Goal: Transaction & Acquisition: Purchase product/service

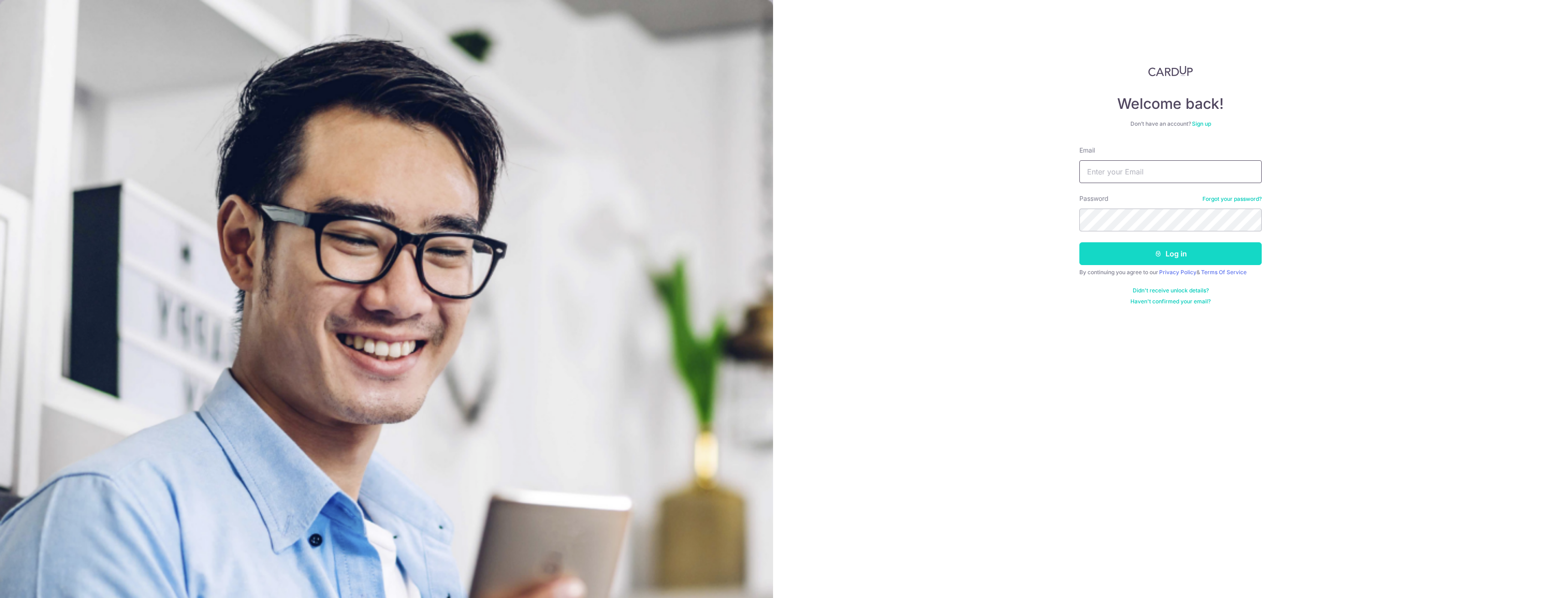
type input "chin.ty.sg@gmail.com"
click at [1144, 254] on button "Log in" at bounding box center [1171, 253] width 183 height 23
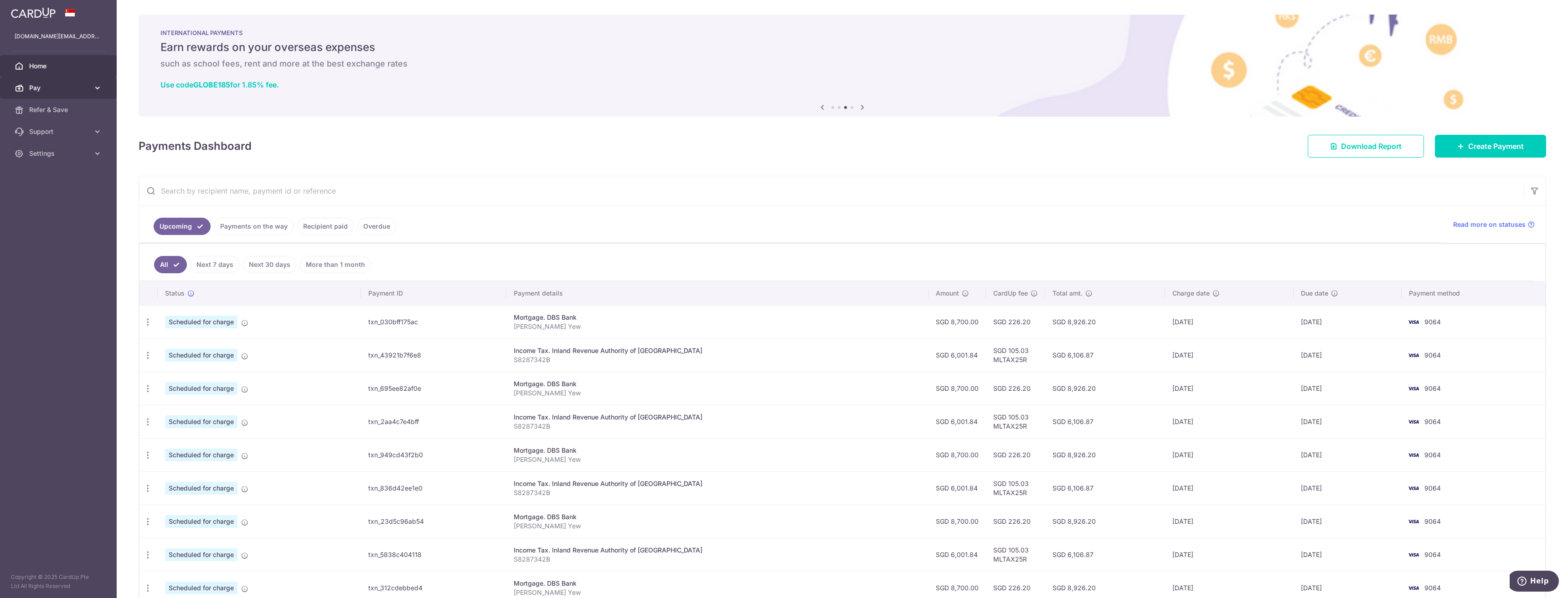
click at [55, 86] on span "Pay" at bounding box center [59, 88] width 60 height 9
click at [76, 130] on span "Recipients" at bounding box center [59, 131] width 60 height 9
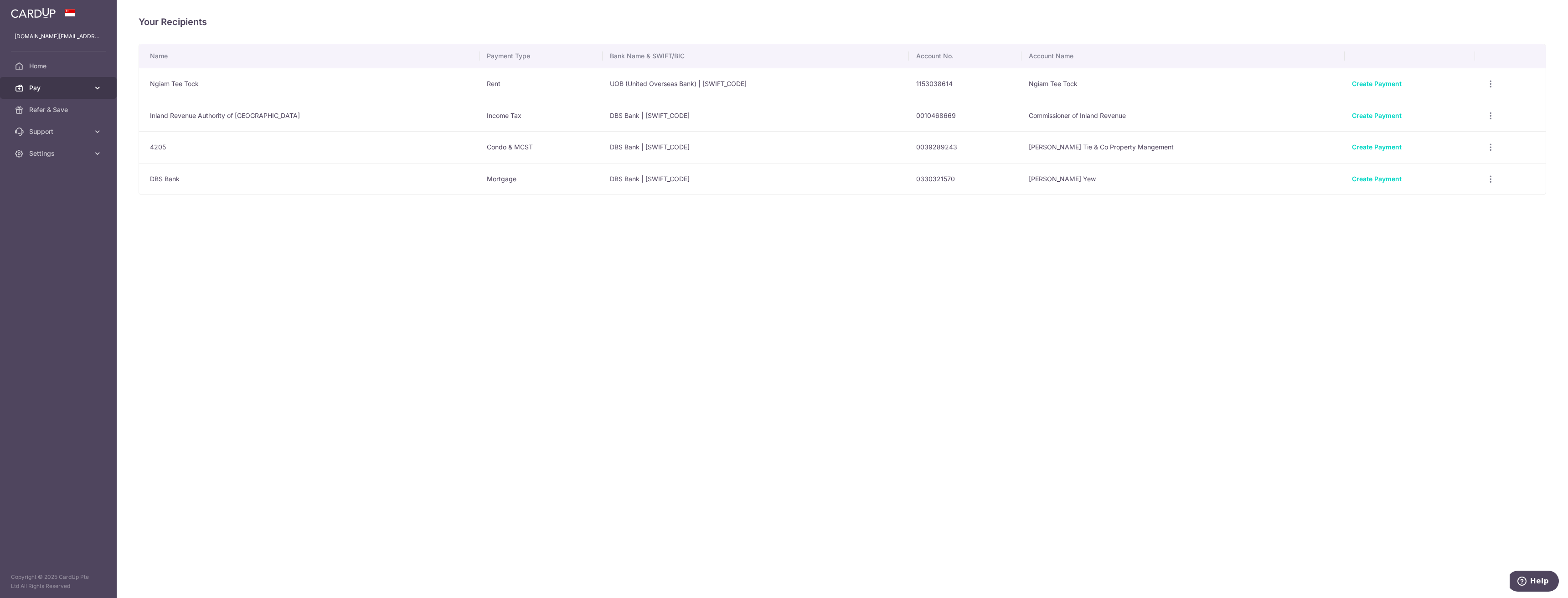
click at [46, 88] on span "Pay" at bounding box center [59, 88] width 60 height 9
click at [57, 115] on link "Payments" at bounding box center [58, 110] width 117 height 22
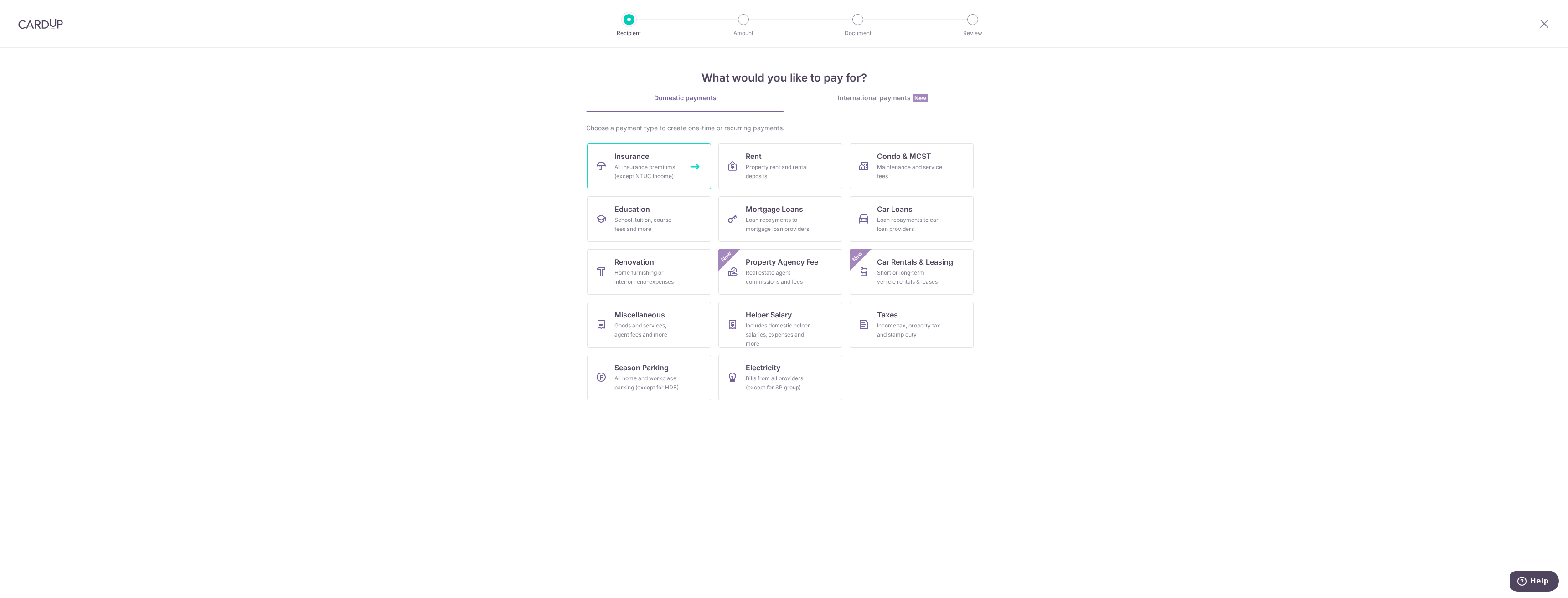
click at [642, 172] on div "All insurance premiums (except NTUC Income)" at bounding box center [647, 172] width 66 height 18
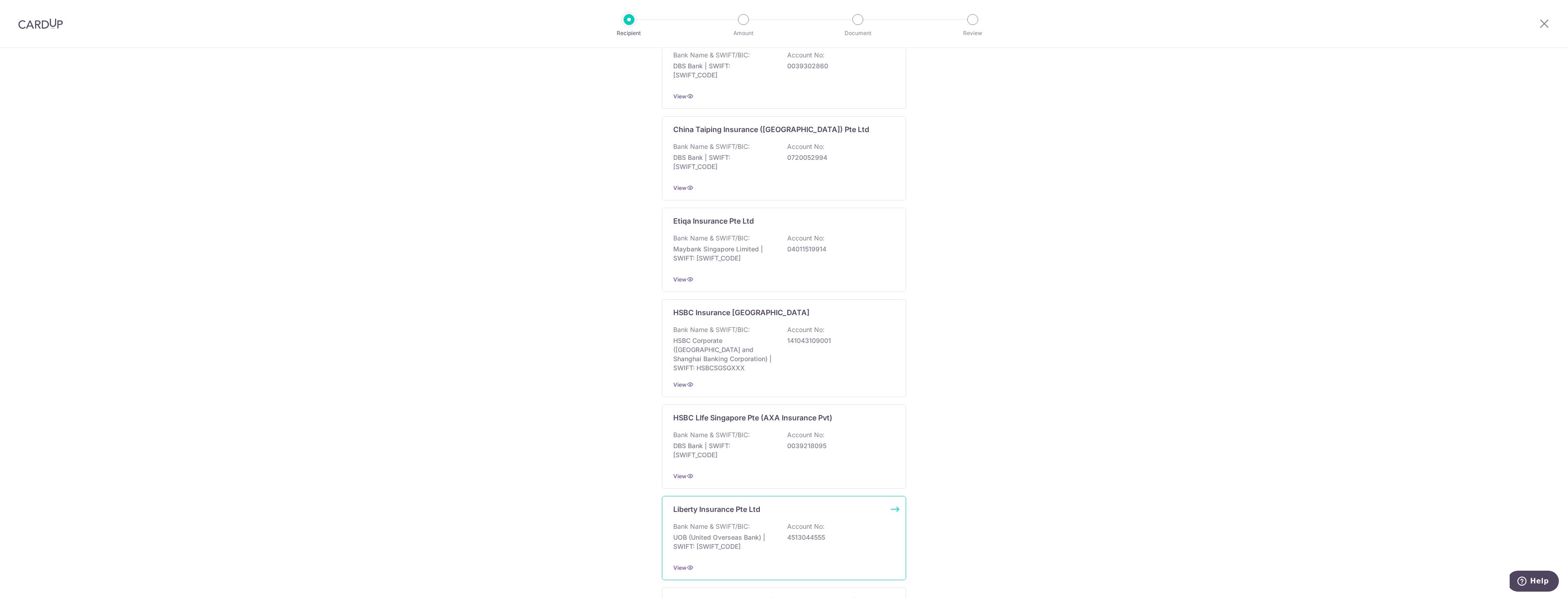
scroll to position [646, 0]
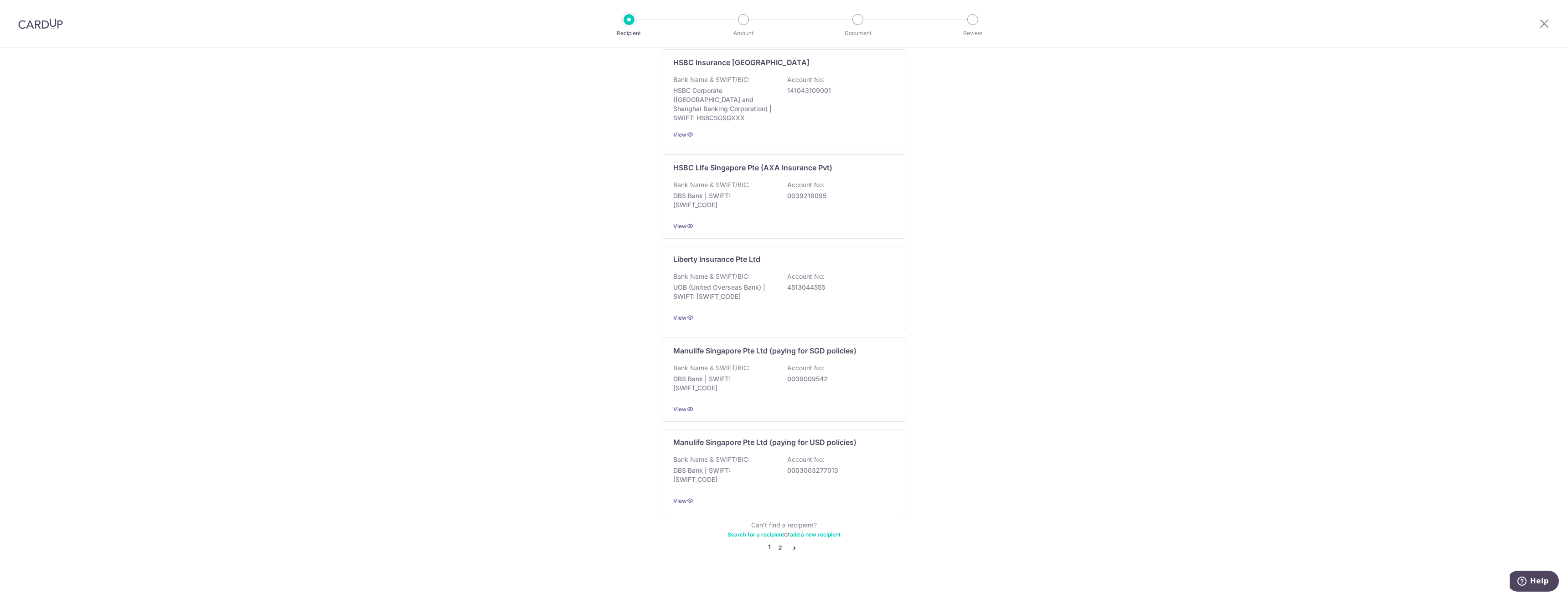
click at [778, 543] on link "2" at bounding box center [780, 548] width 11 height 11
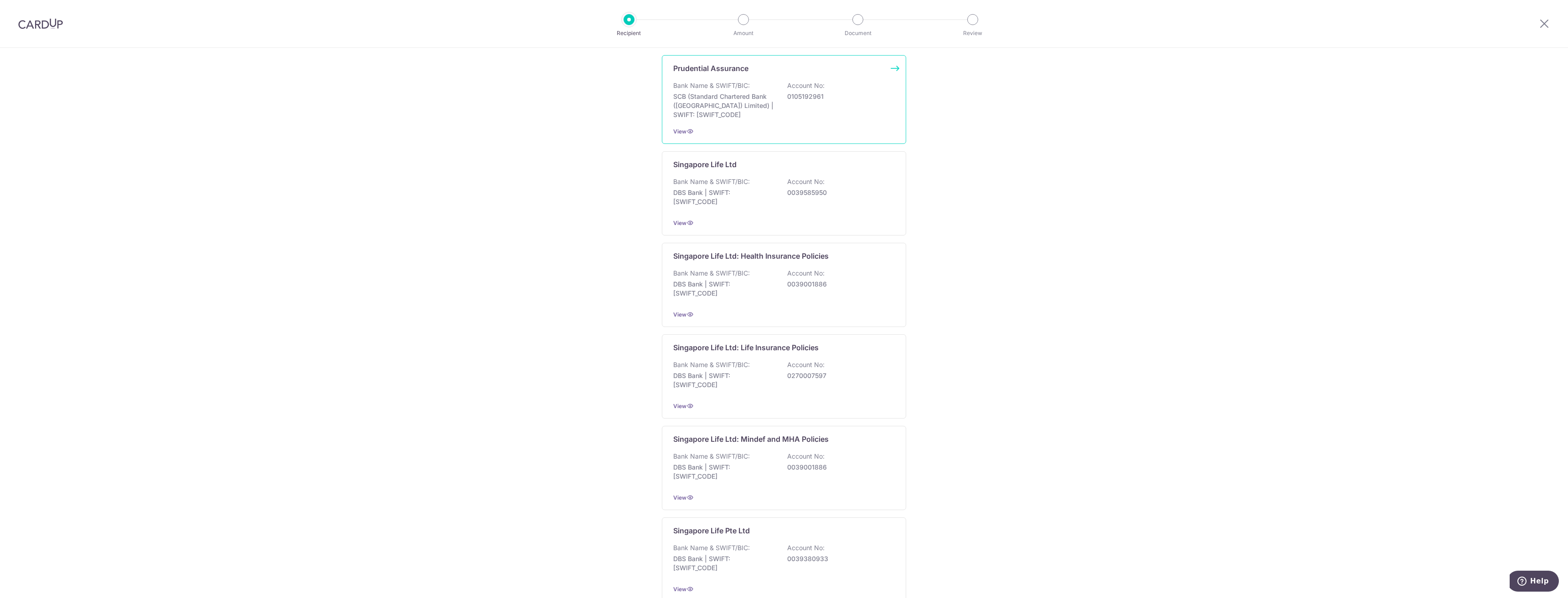
scroll to position [0, 0]
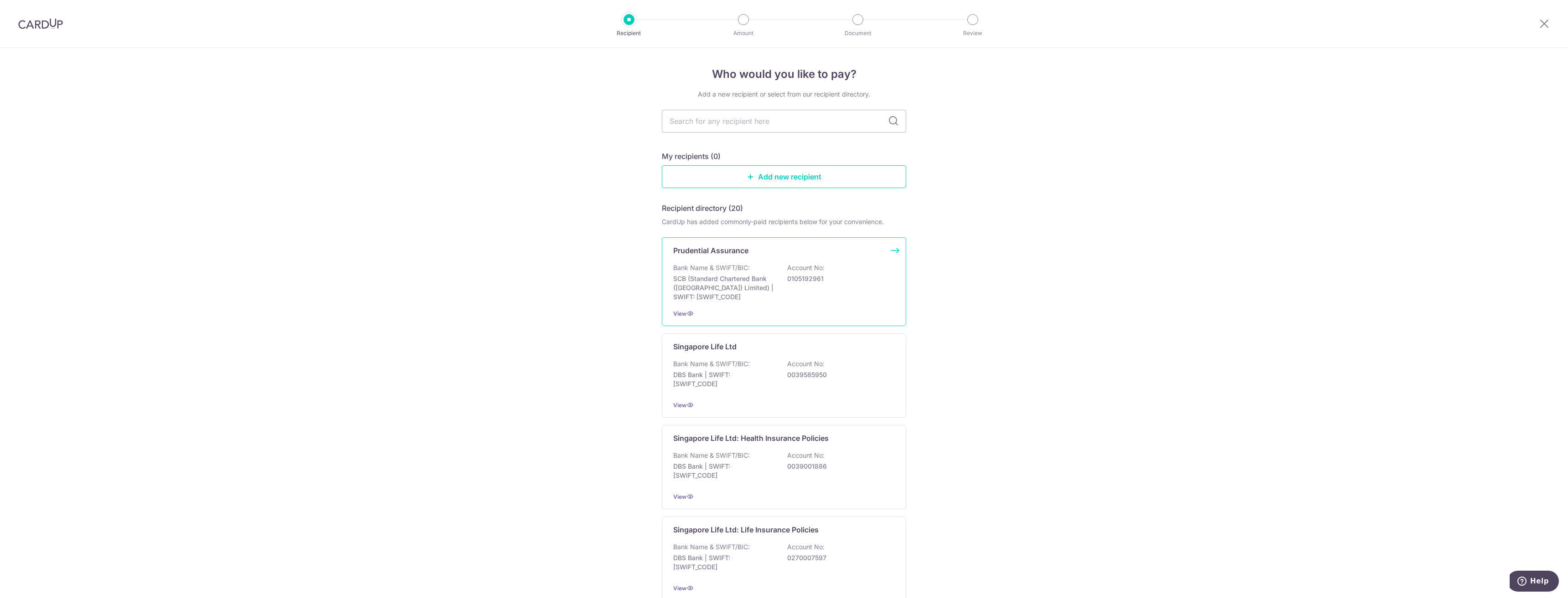
click at [732, 259] on div "Prudential Assurance Bank Name & SWIFT/BIC: SCB (Standard Chartered Bank (Singa…" at bounding box center [783, 282] width 244 height 89
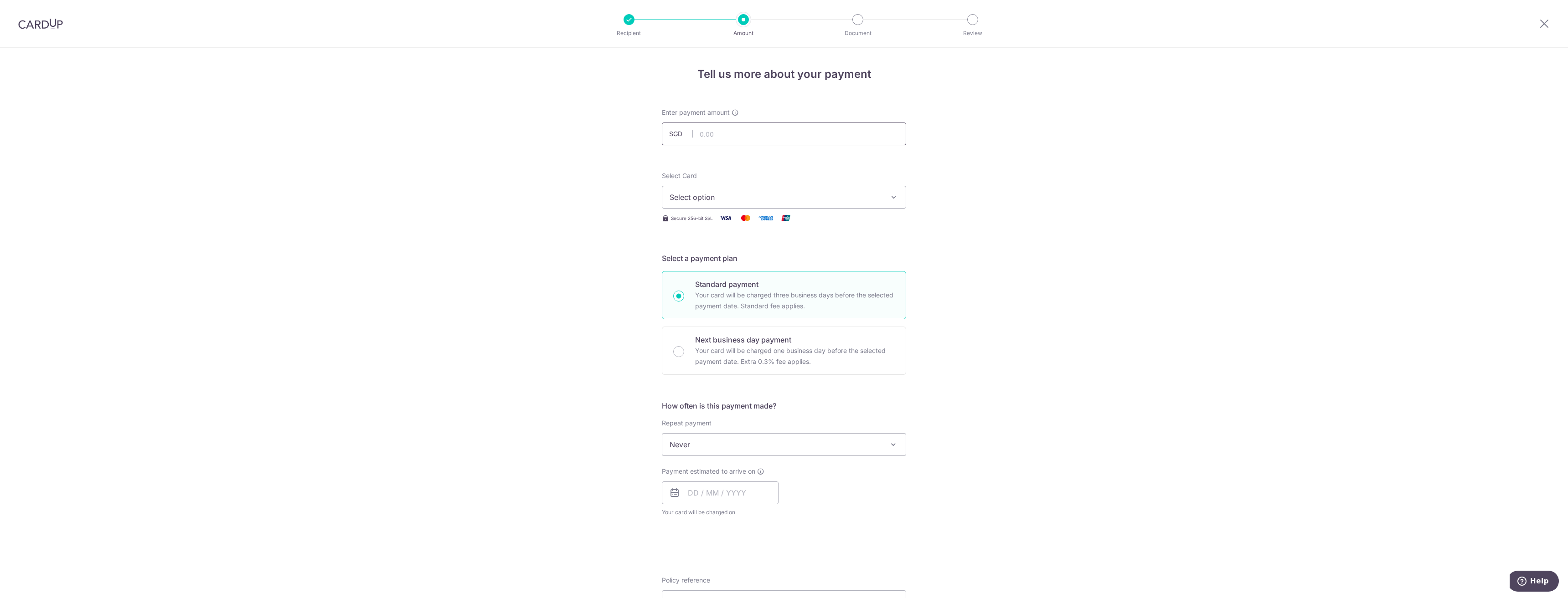
click at [744, 137] on input "text" at bounding box center [783, 133] width 244 height 23
click at [827, 132] on input "20.00" at bounding box center [783, 133] width 244 height 23
drag, startPoint x: 769, startPoint y: 126, endPoint x: 527, endPoint y: 131, distance: 242.1
click at [527, 131] on div "Tell us more about your payment Enter payment amount SGD 20.00 20.00 Select Car…" at bounding box center [784, 460] width 1568 height 824
type input "20,000.05"
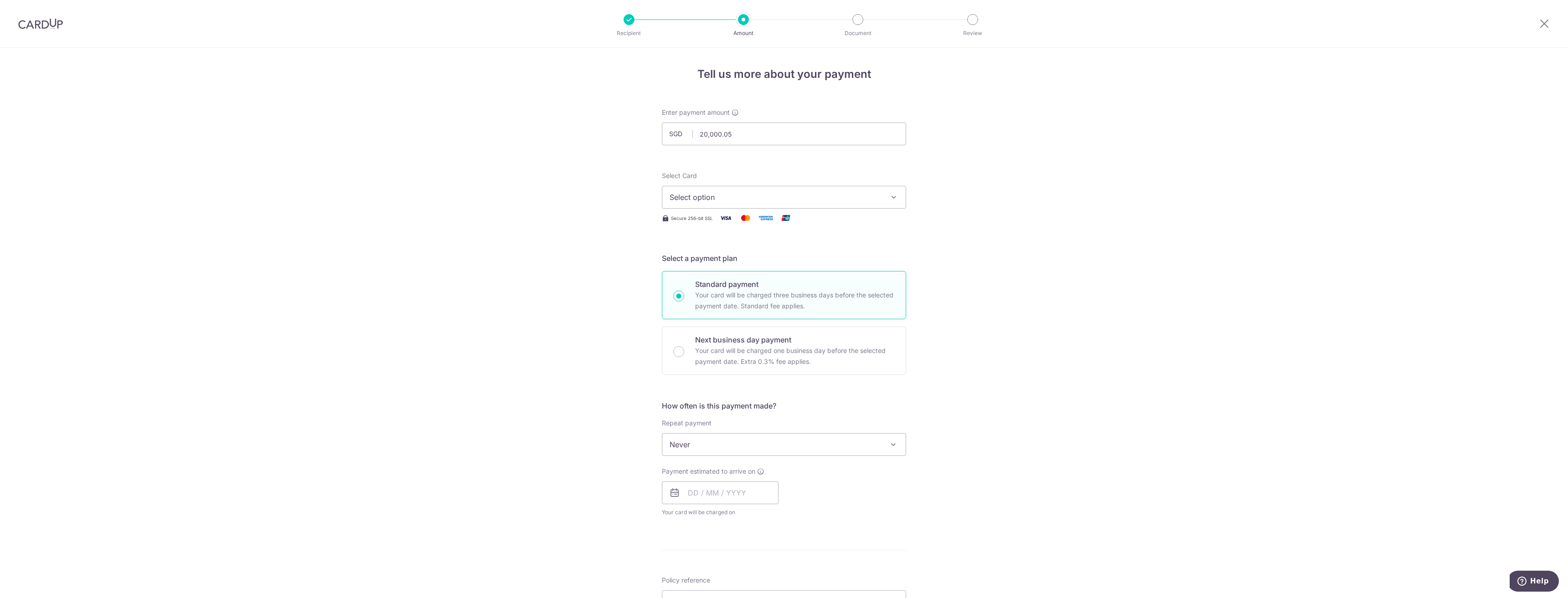
click at [1250, 149] on div "Tell us more about your payment Enter payment amount SGD 20,000.05 20000.05 Sel…" at bounding box center [784, 460] width 1568 height 824
click at [1154, 223] on div "Tell us more about your payment Enter payment amount SGD 20,000.05 20000.05 Sel…" at bounding box center [784, 460] width 1568 height 824
click at [763, 196] on span "Select option" at bounding box center [775, 197] width 212 height 11
click at [720, 268] on span "**** 9064" at bounding box center [709, 262] width 35 height 11
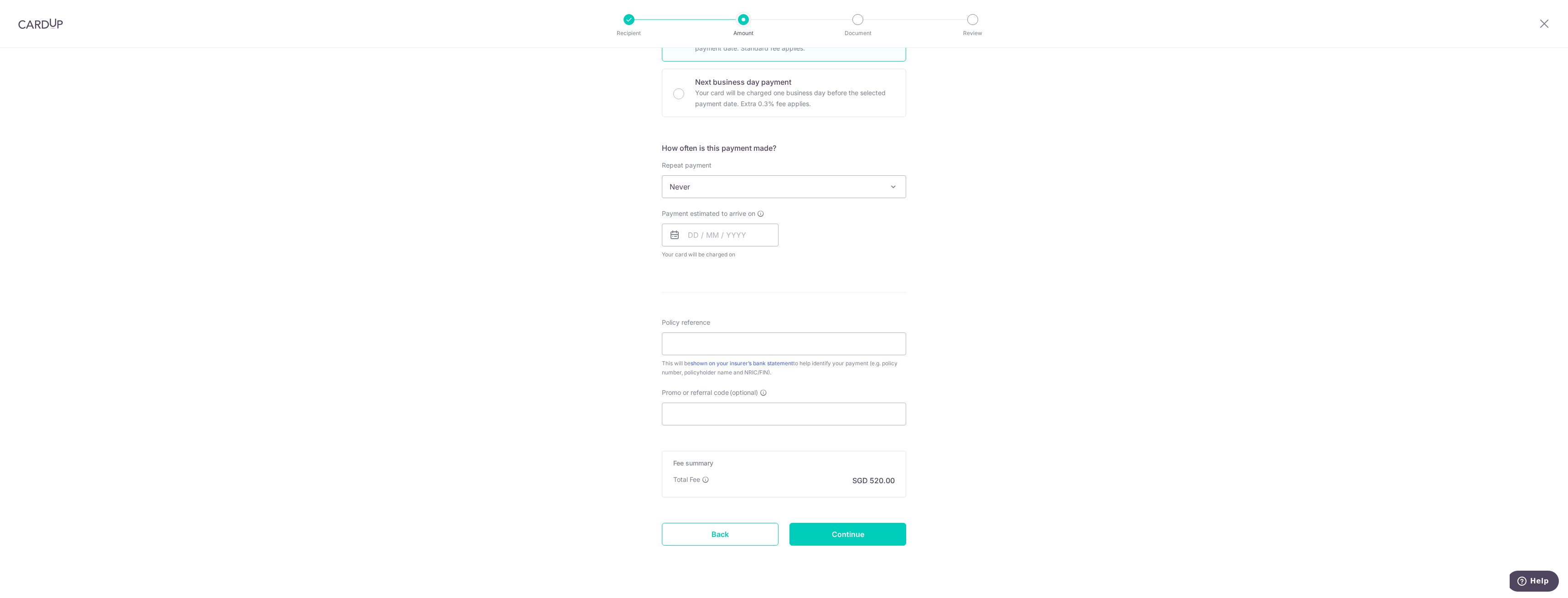
scroll to position [273, 0]
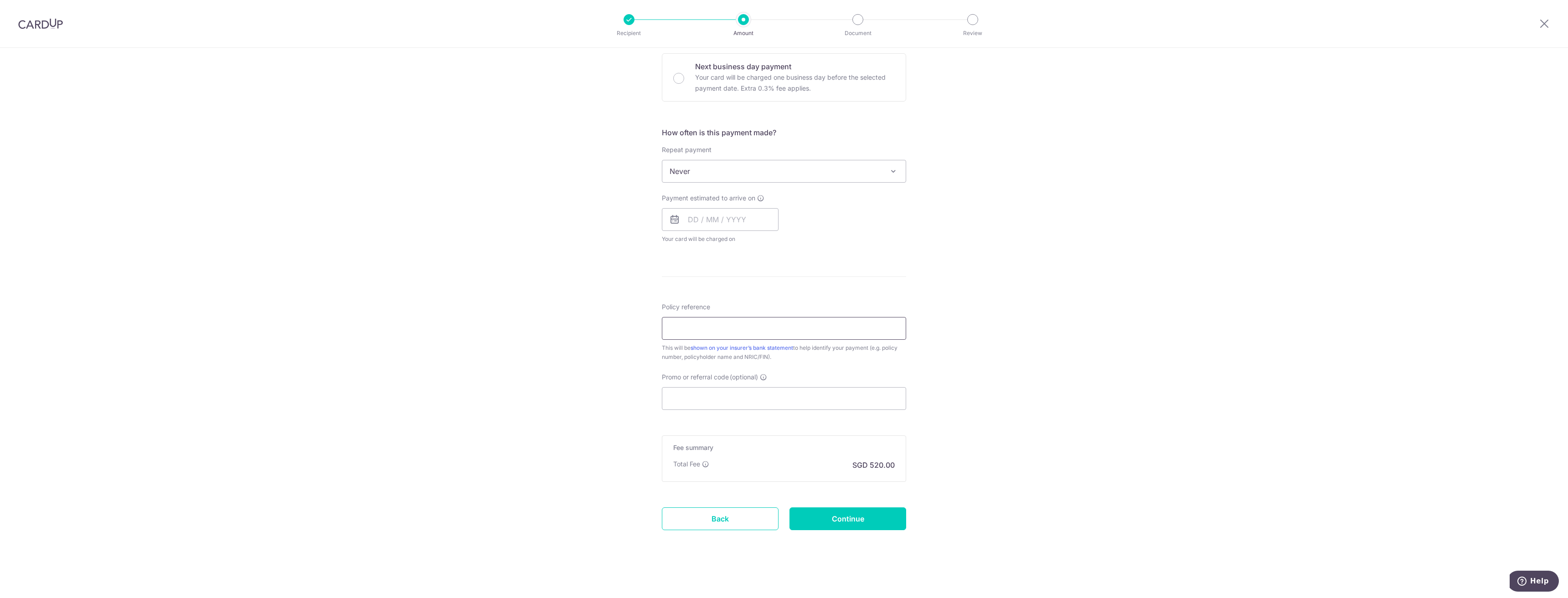
click at [767, 329] on input "Policy reference" at bounding box center [783, 328] width 244 height 23
paste input "68874849"
type input "68874849"
click at [982, 253] on div "Tell us more about your payment Enter payment amount SGD 20,000.05 20000.05 Sel…" at bounding box center [784, 186] width 1568 height 824
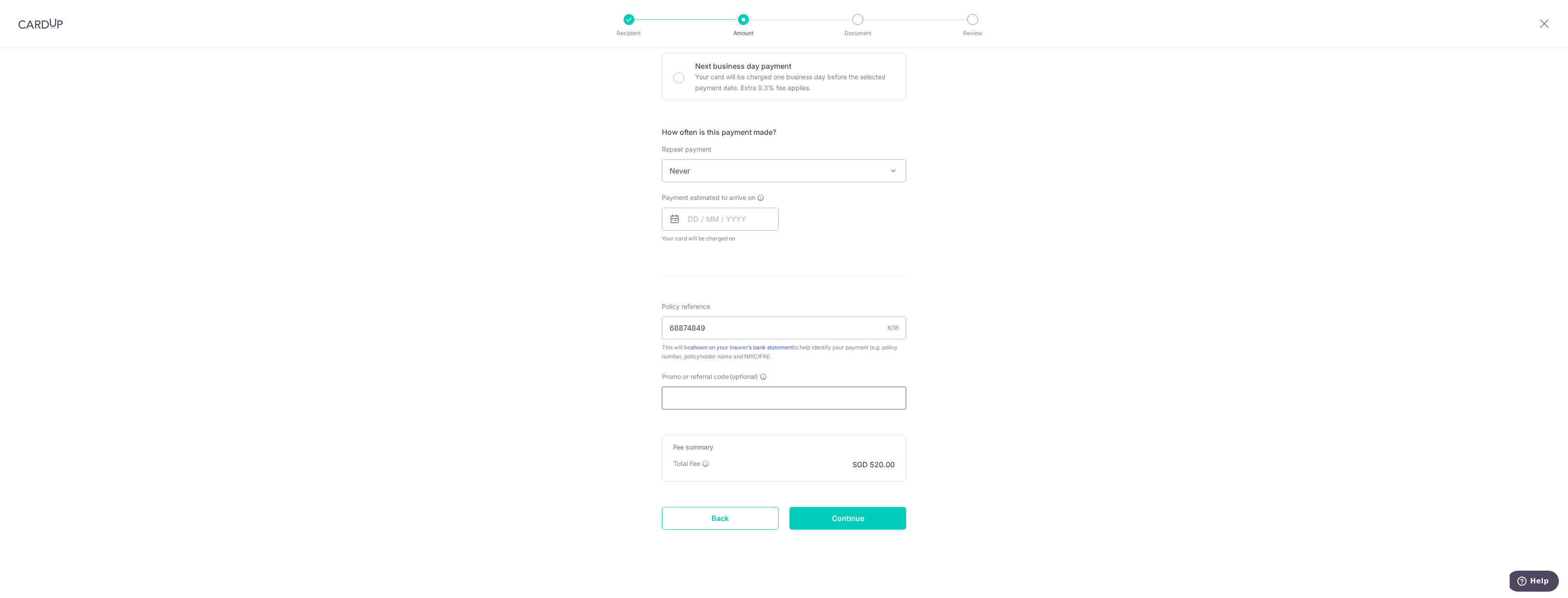
click at [751, 396] on input "Promo or referral code (optional)" at bounding box center [783, 398] width 244 height 23
click at [729, 392] on input "Promo or referral code (optional)" at bounding box center [783, 398] width 244 height 23
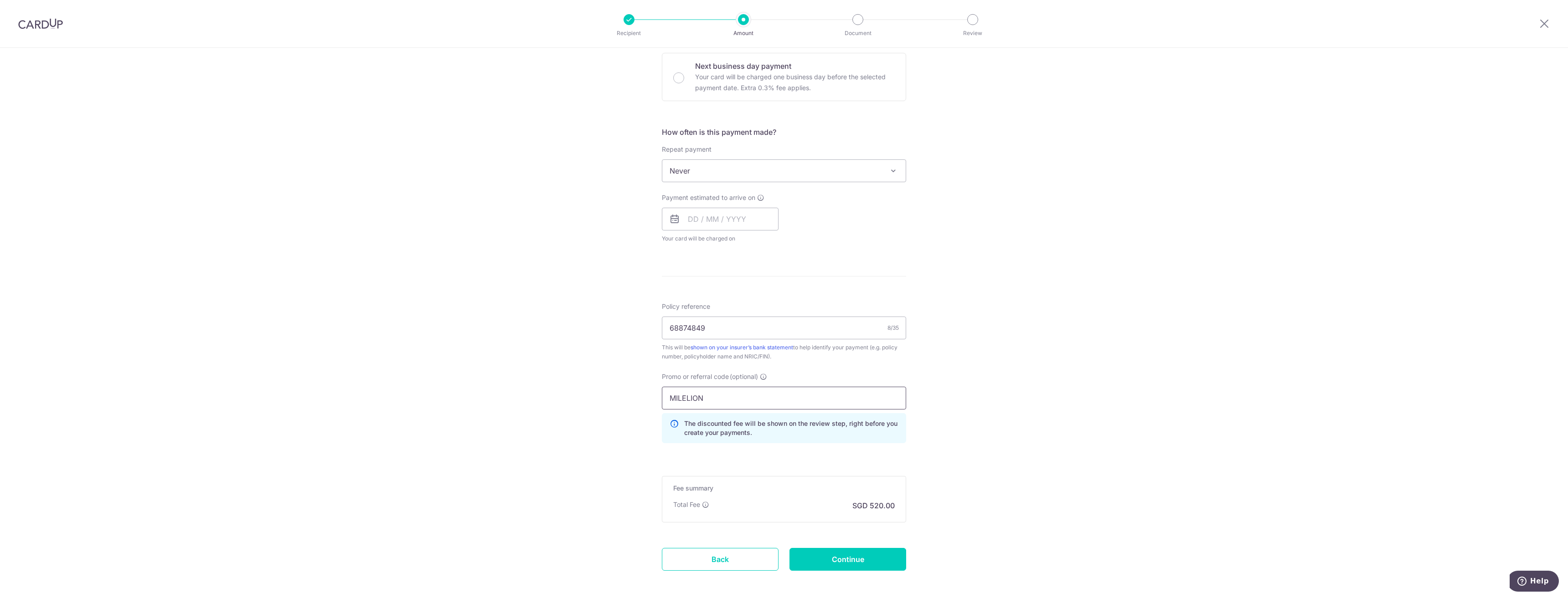
type input "MILELION"
click at [1258, 268] on div "Tell us more about your payment Enter payment amount SGD 20,000.05 20000.05 Sel…" at bounding box center [784, 207] width 1568 height 865
click at [847, 560] on input "Continue" at bounding box center [848, 559] width 117 height 23
type input "Create Schedule"
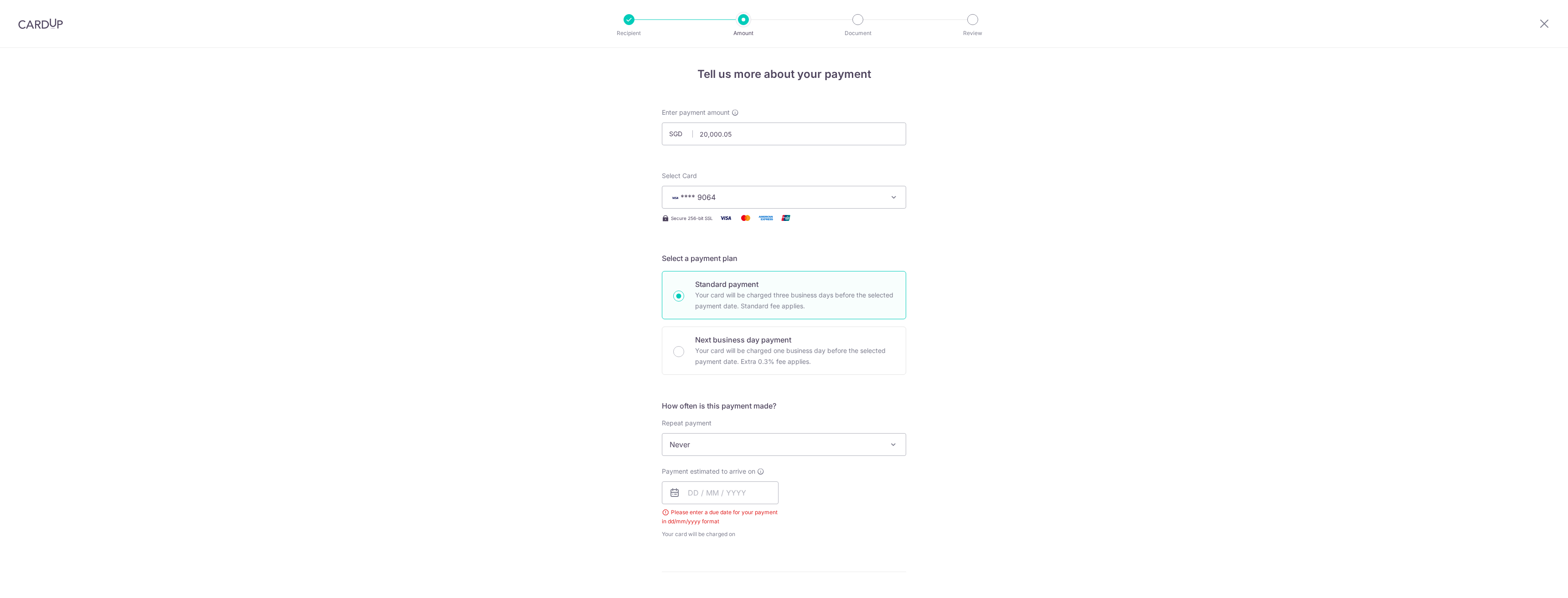
scroll to position [349, 0]
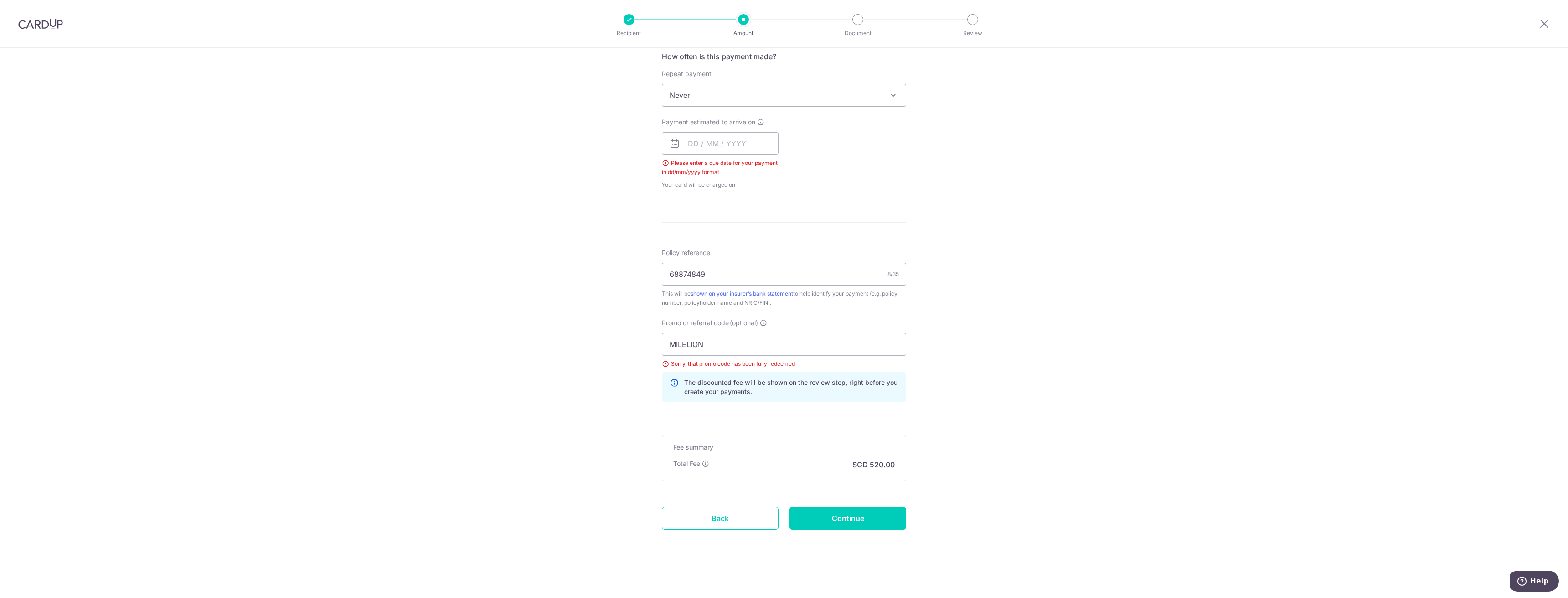
click at [783, 99] on span "Never" at bounding box center [784, 96] width 243 height 22
select select "6"
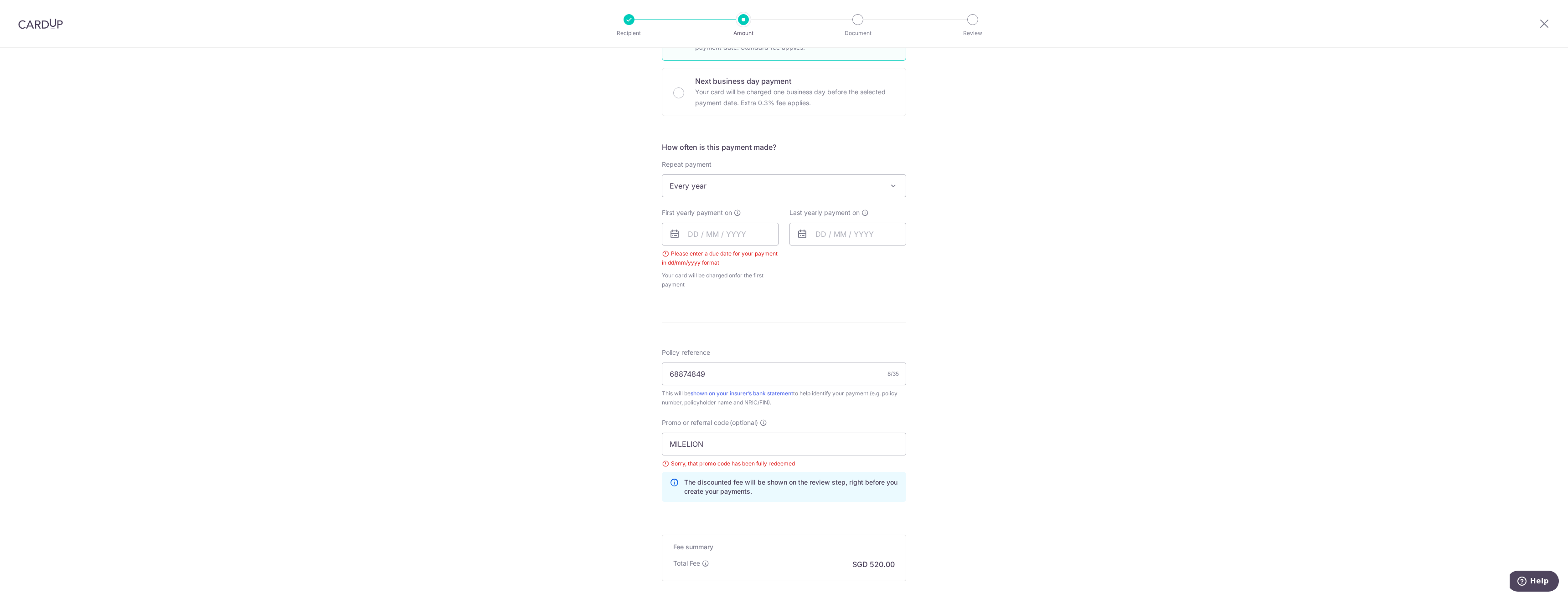
scroll to position [259, 0]
click at [715, 238] on input "text" at bounding box center [720, 234] width 117 height 23
click at [678, 259] on div "Prev Next Sep Oct Nov Dec 2025 2026 2027 2028 2029 2030 2031 2032 2033 2034 2035" at bounding box center [735, 259] width 145 height 22
click at [883, 282] on div "Last yearly payment on" at bounding box center [848, 249] width 128 height 81
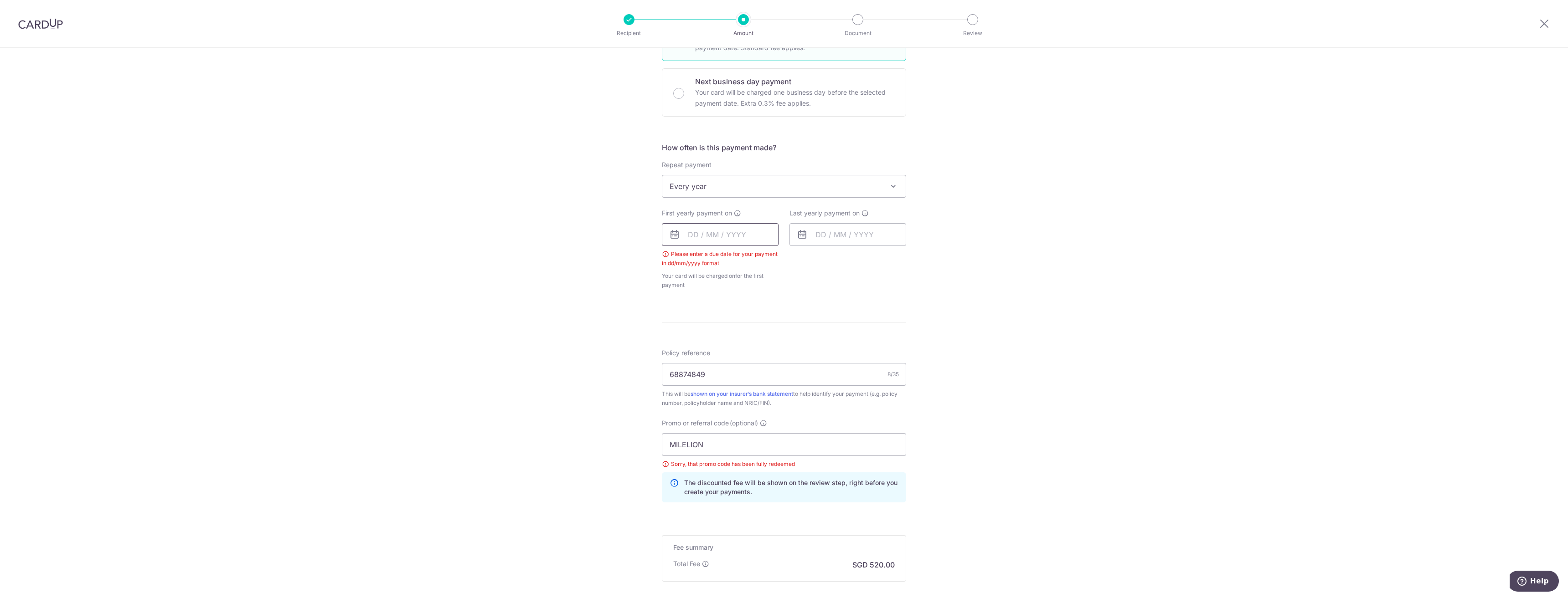
click at [747, 244] on input "text" at bounding box center [720, 234] width 117 height 23
click at [769, 258] on div "Prev Next Sep Oct Nov Dec 2025 2026 2027 2028 2029 2030 2031 2032 2033 2034 2035" at bounding box center [735, 259] width 145 height 22
click at [765, 261] on select "2025 2026 2027 2028 2029 2030 2031 2032 2033 2034 2035" at bounding box center [756, 259] width 24 height 7
click at [701, 336] on link "15" at bounding box center [699, 336] width 15 height 15
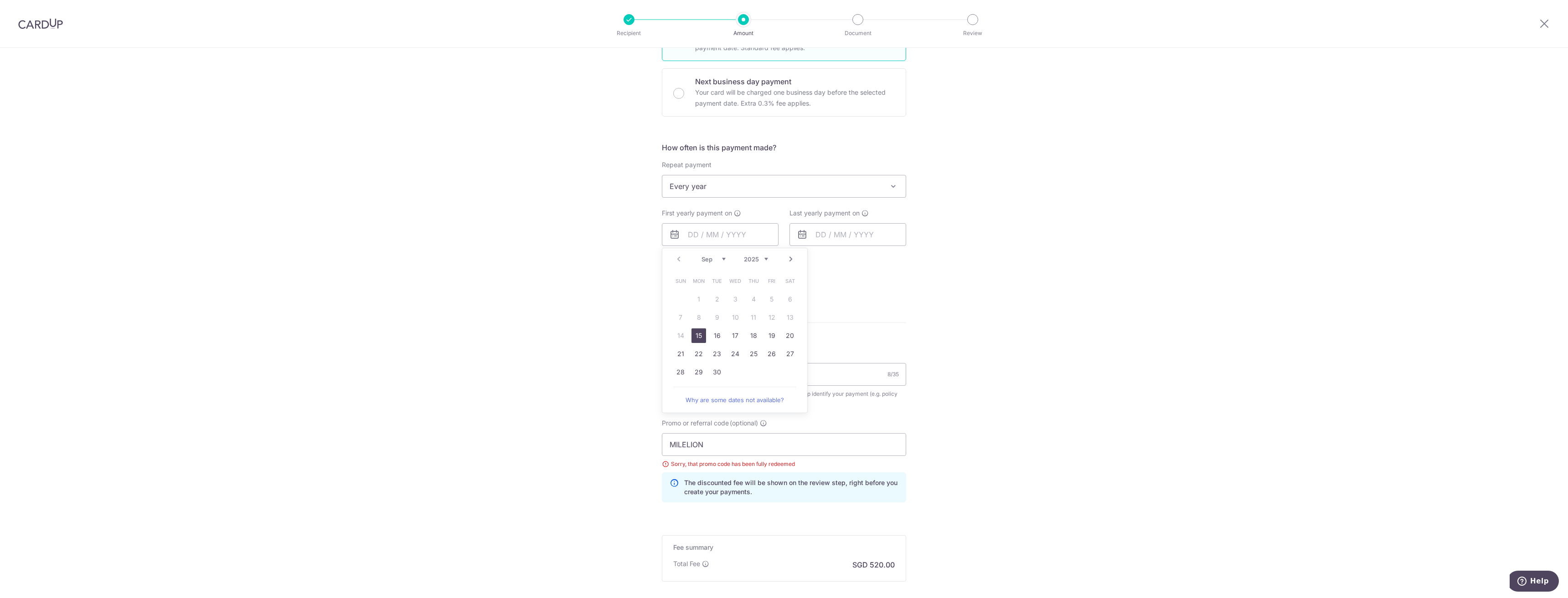
type input "15/09/2025"
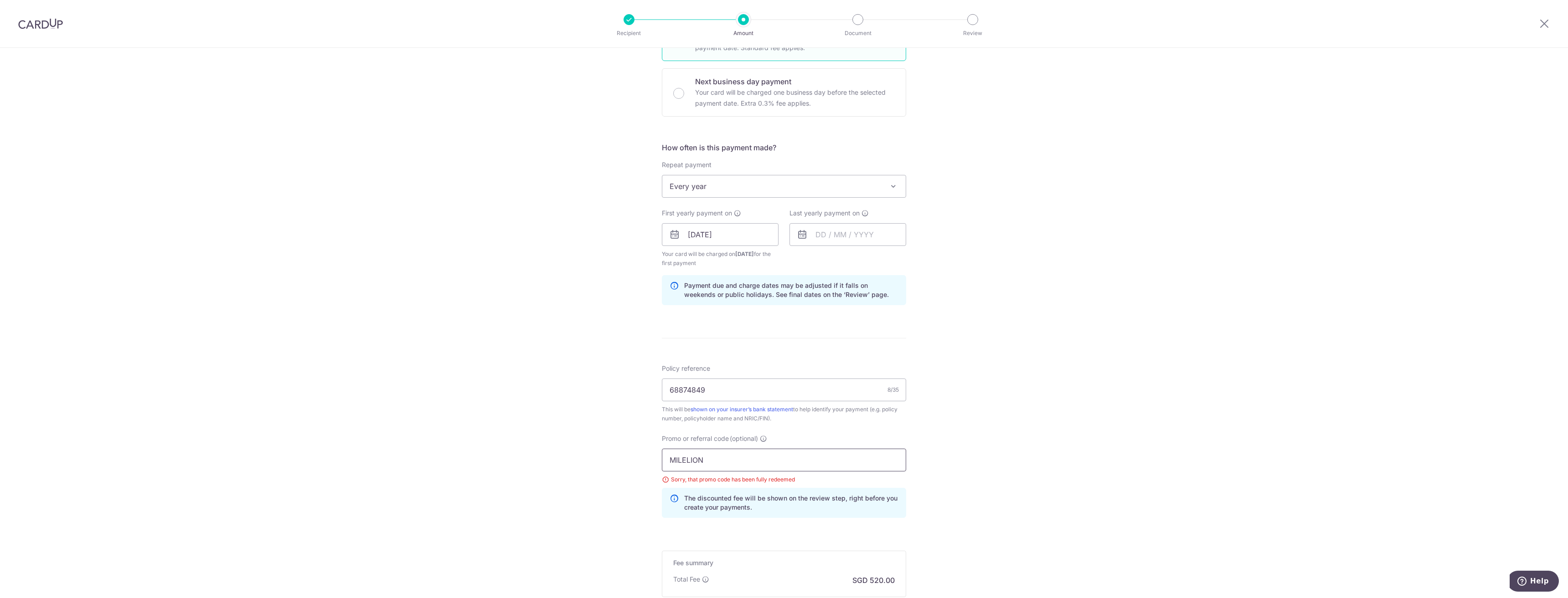
drag, startPoint x: 749, startPoint y: 460, endPoint x: 509, endPoint y: 467, distance: 240.1
click at [509, 467] on div "Tell us more about your payment Enter payment amount SGD 20,000.05 20000.05 Sel…" at bounding box center [784, 251] width 1568 height 924
click at [1216, 375] on div "Tell us more about your payment Enter payment amount SGD 20,000.05 20000.05 Sel…" at bounding box center [784, 251] width 1568 height 924
drag, startPoint x: 722, startPoint y: 462, endPoint x: 621, endPoint y: 471, distance: 101.4
click at [621, 471] on div "Tell us more about your payment Enter payment amount SGD 20,000.05 20000.05 Sel…" at bounding box center [784, 251] width 1568 height 924
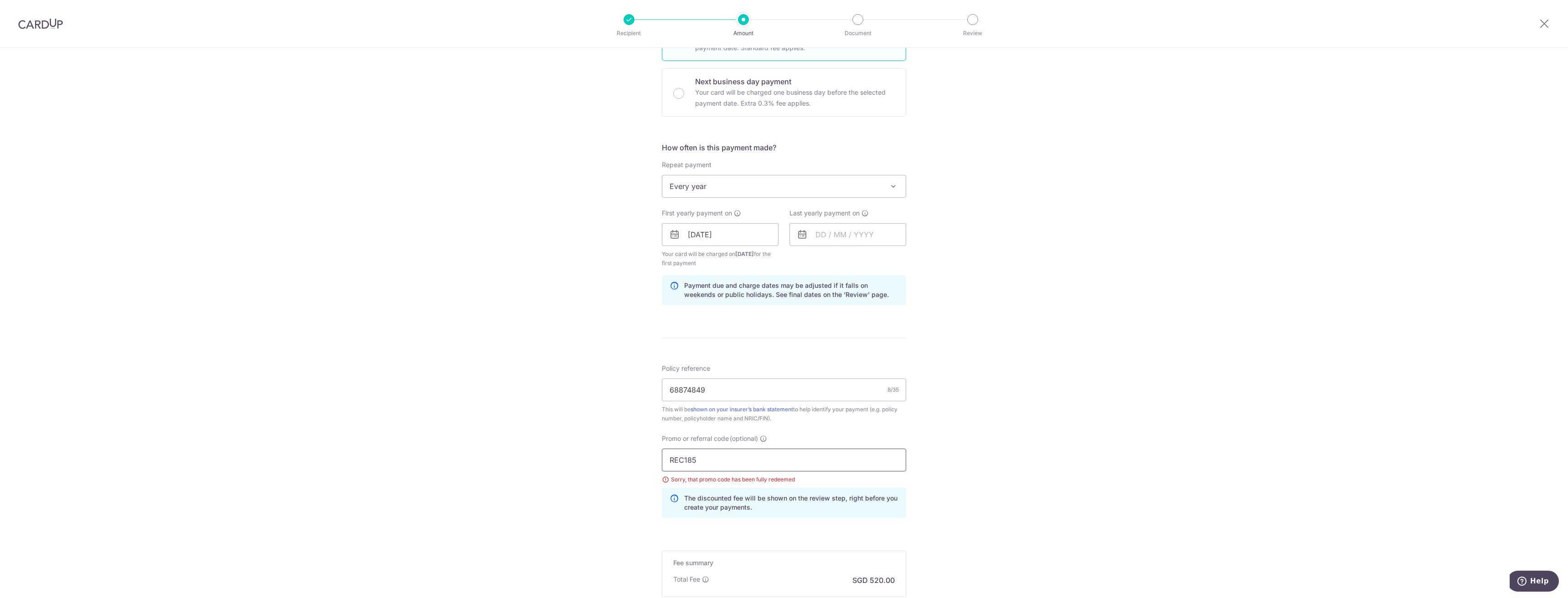
type input "REC185"
click at [1333, 355] on div "Tell us more about your payment Enter payment amount SGD 20,000.05 20000.05 Sel…" at bounding box center [784, 251] width 1568 height 924
click at [851, 235] on input "text" at bounding box center [848, 234] width 117 height 23
click at [892, 258] on select "2025 2026 2027 2028 2029 2030 2031 2032 2033 2034 2035" at bounding box center [884, 259] width 24 height 7
click at [804, 261] on link "Prev" at bounding box center [807, 259] width 11 height 11
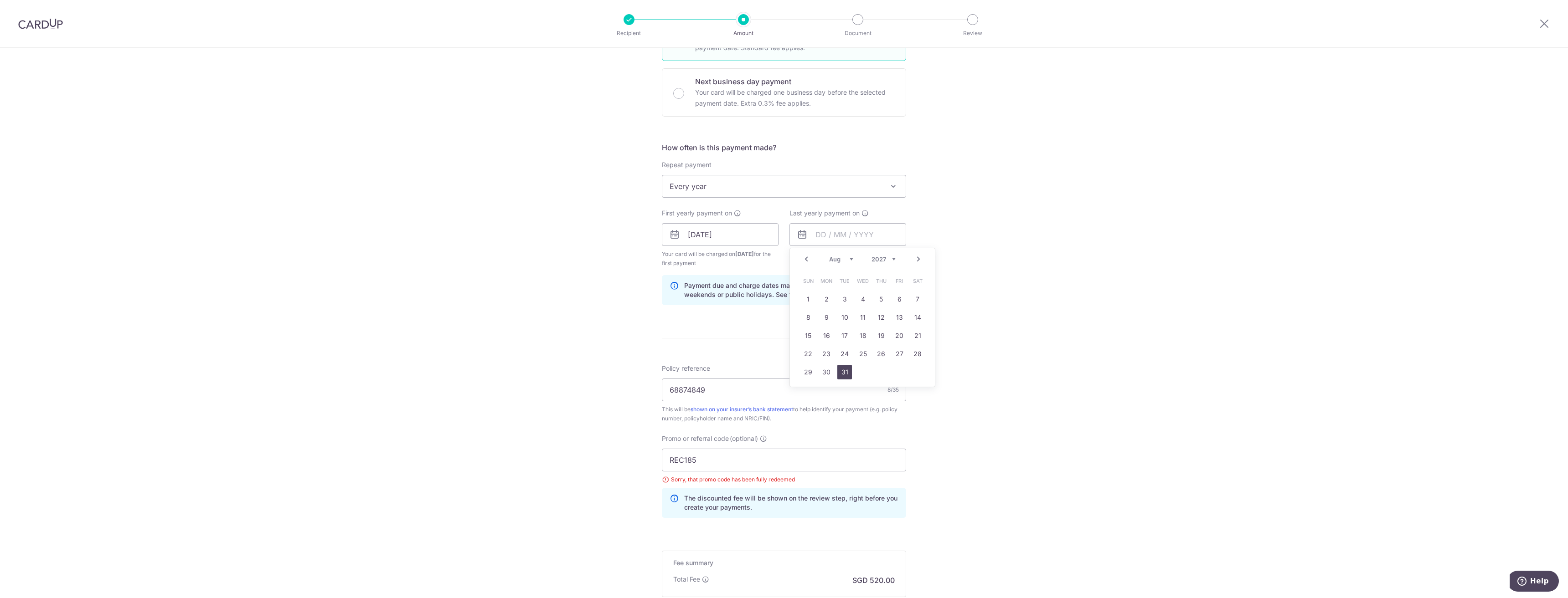
click at [841, 368] on link "31" at bounding box center [845, 372] width 15 height 15
type input "31/08/2027"
drag, startPoint x: 1069, startPoint y: 299, endPoint x: 1057, endPoint y: 297, distance: 12.2
click at [1069, 299] on div "Tell us more about your payment Enter payment amount SGD 20,000.05 20000.05 Sel…" at bounding box center [784, 251] width 1568 height 924
click at [861, 231] on input "31/08/2027" at bounding box center [848, 234] width 117 height 23
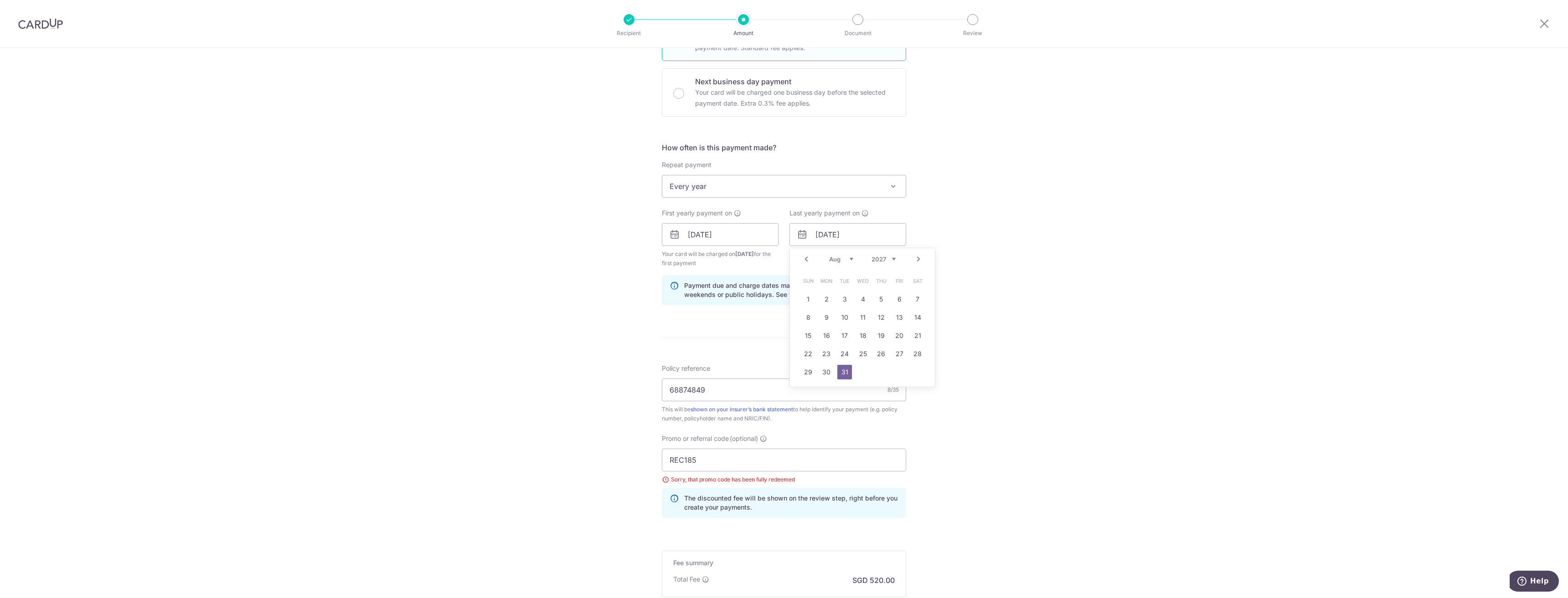
click at [842, 257] on select "Jan Feb Mar Apr May Jun Jul Aug Sep Oct Nov Dec" at bounding box center [841, 259] width 24 height 7
click at [805, 260] on link "Prev" at bounding box center [807, 259] width 11 height 11
click at [842, 374] on link "31" at bounding box center [845, 372] width 15 height 15
click at [1123, 353] on div "Tell us more about your payment Enter payment amount SGD 20,000.05 20000.05 Sel…" at bounding box center [784, 251] width 1568 height 924
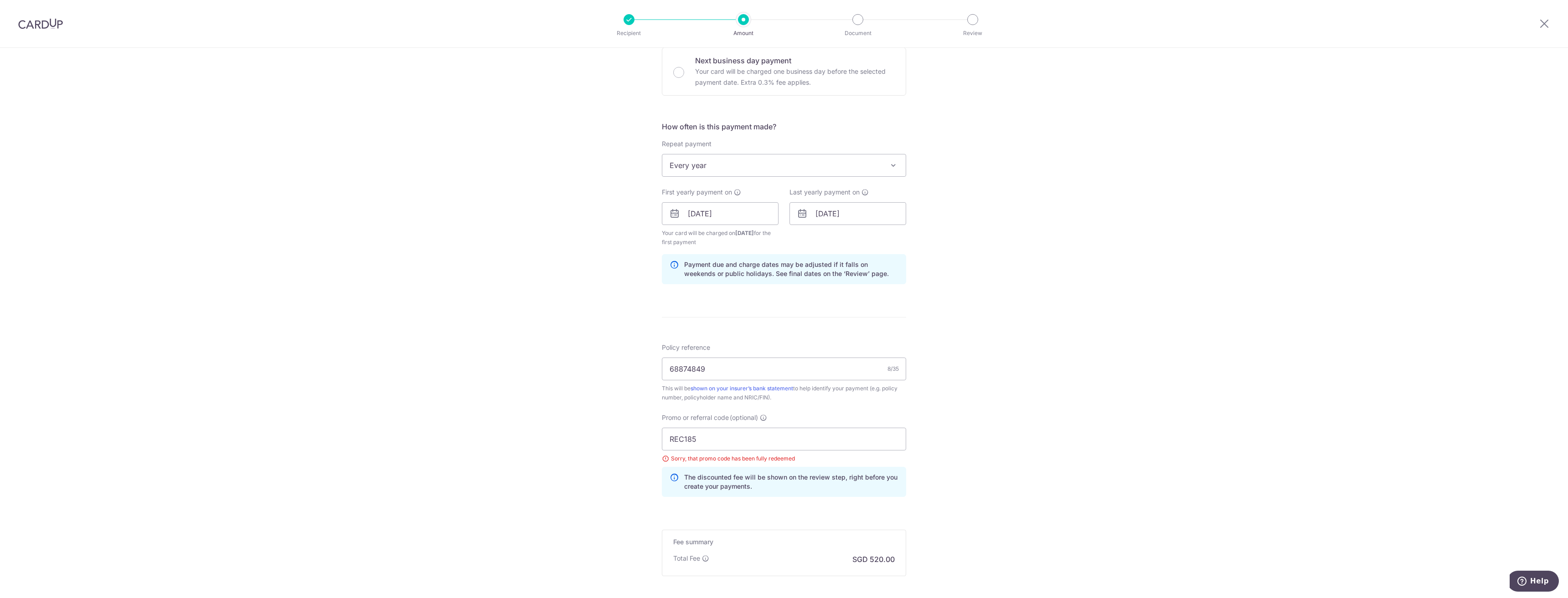
scroll to position [374, 0]
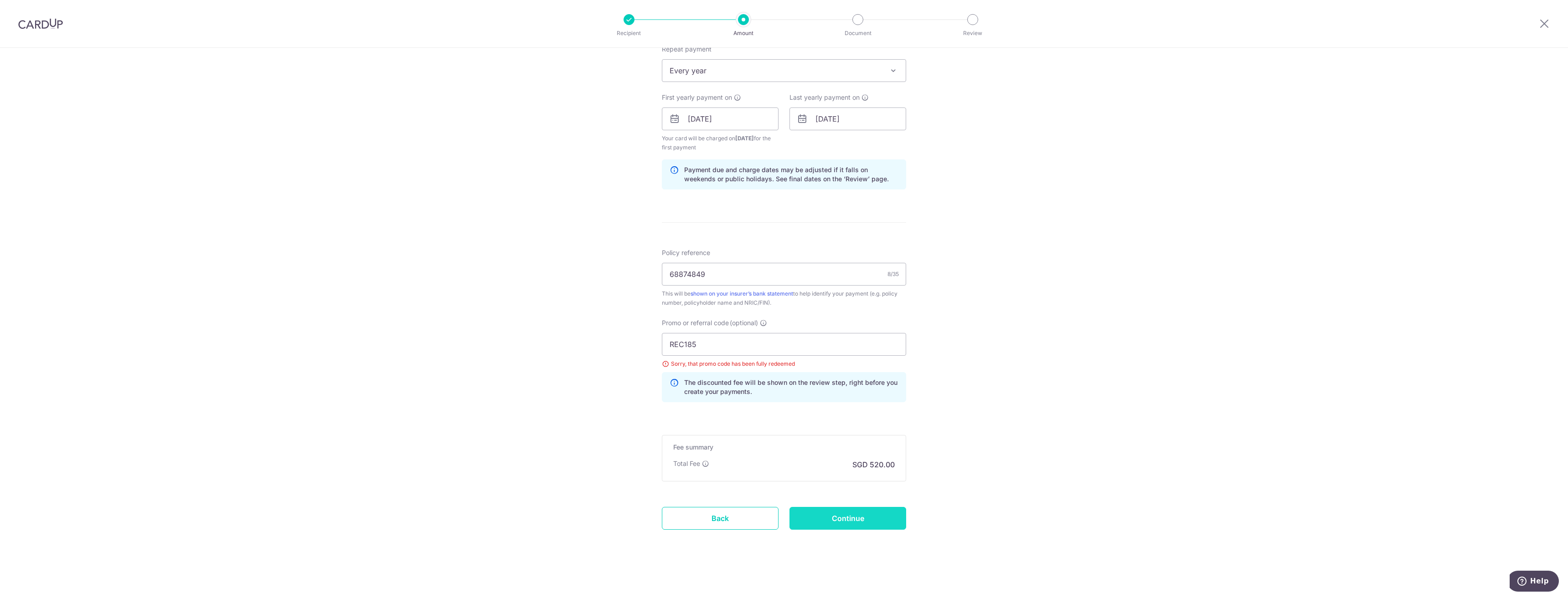
click at [850, 518] on input "Continue" at bounding box center [848, 518] width 117 height 23
type input "Create Schedule"
click at [732, 340] on input "REC185" at bounding box center [783, 344] width 244 height 23
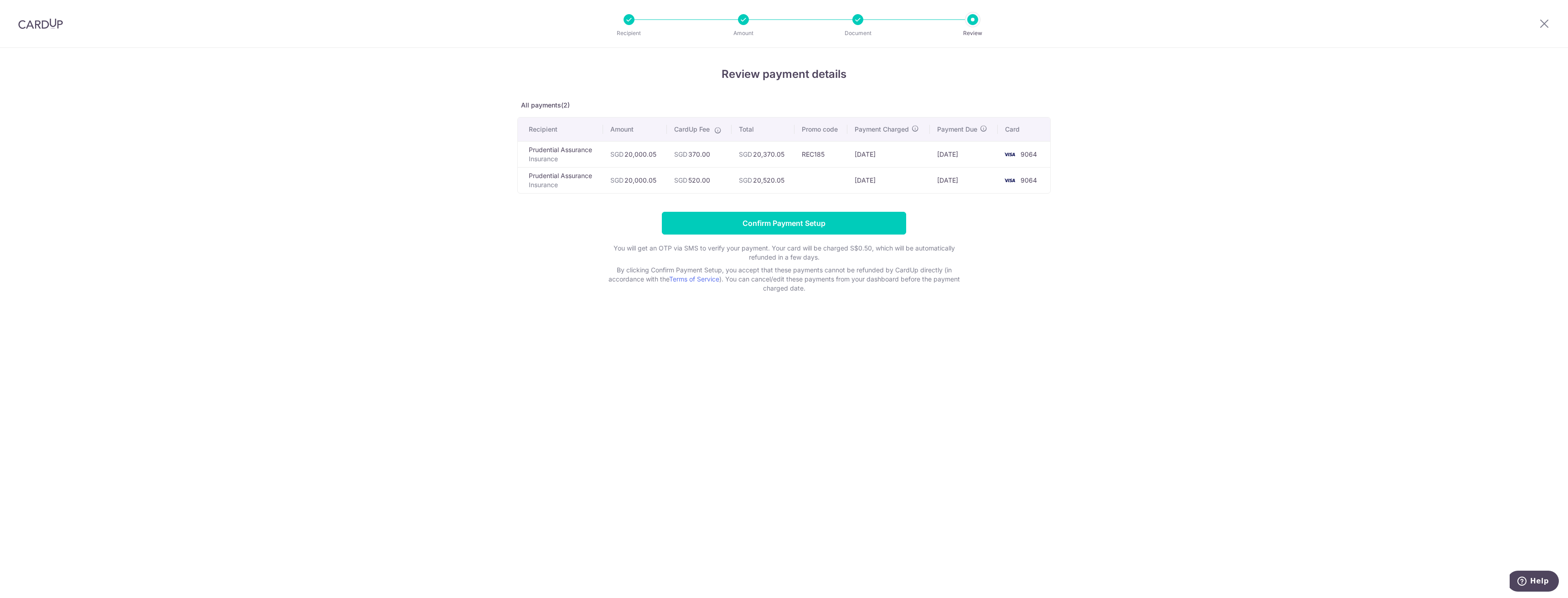
click at [853, 364] on div "Review payment details All payments(2) Recipient Amount CardUp Fee Total Promo …" at bounding box center [784, 323] width 1568 height 551
click at [768, 224] on input "Confirm Payment Setup" at bounding box center [783, 223] width 244 height 23
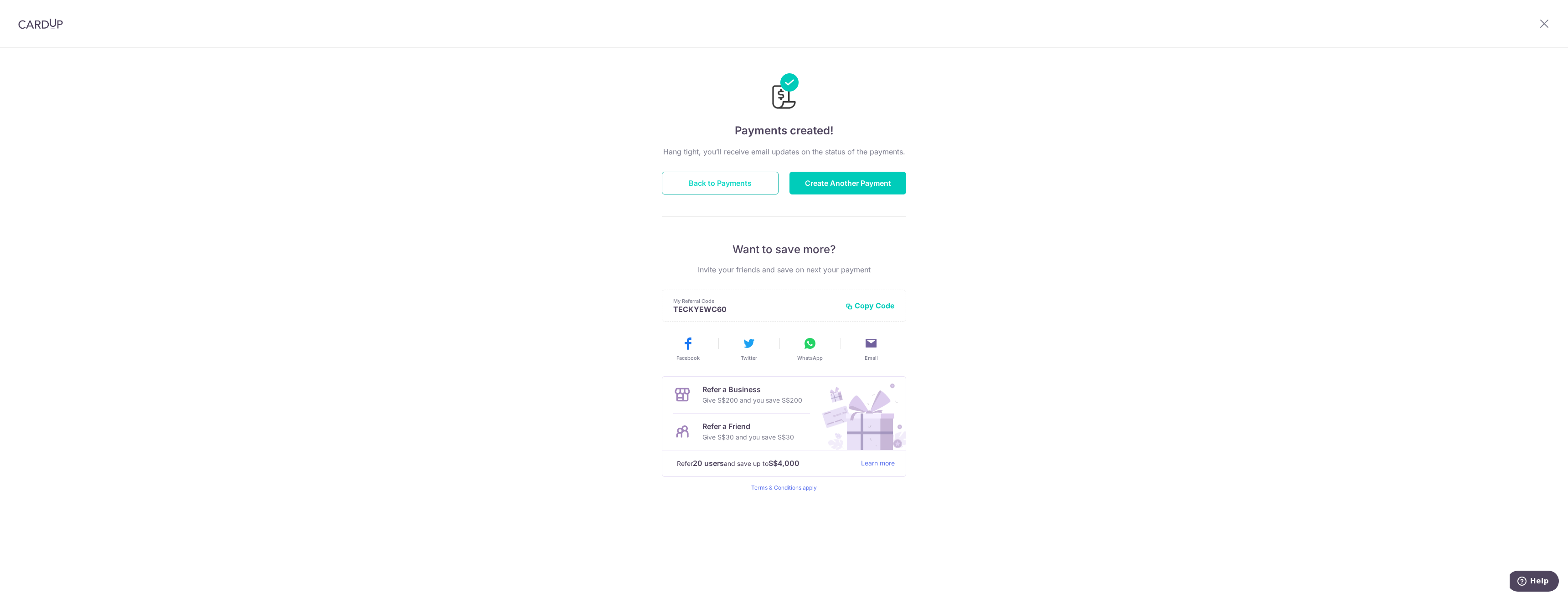
click at [719, 178] on button "Back to Payments" at bounding box center [720, 183] width 117 height 23
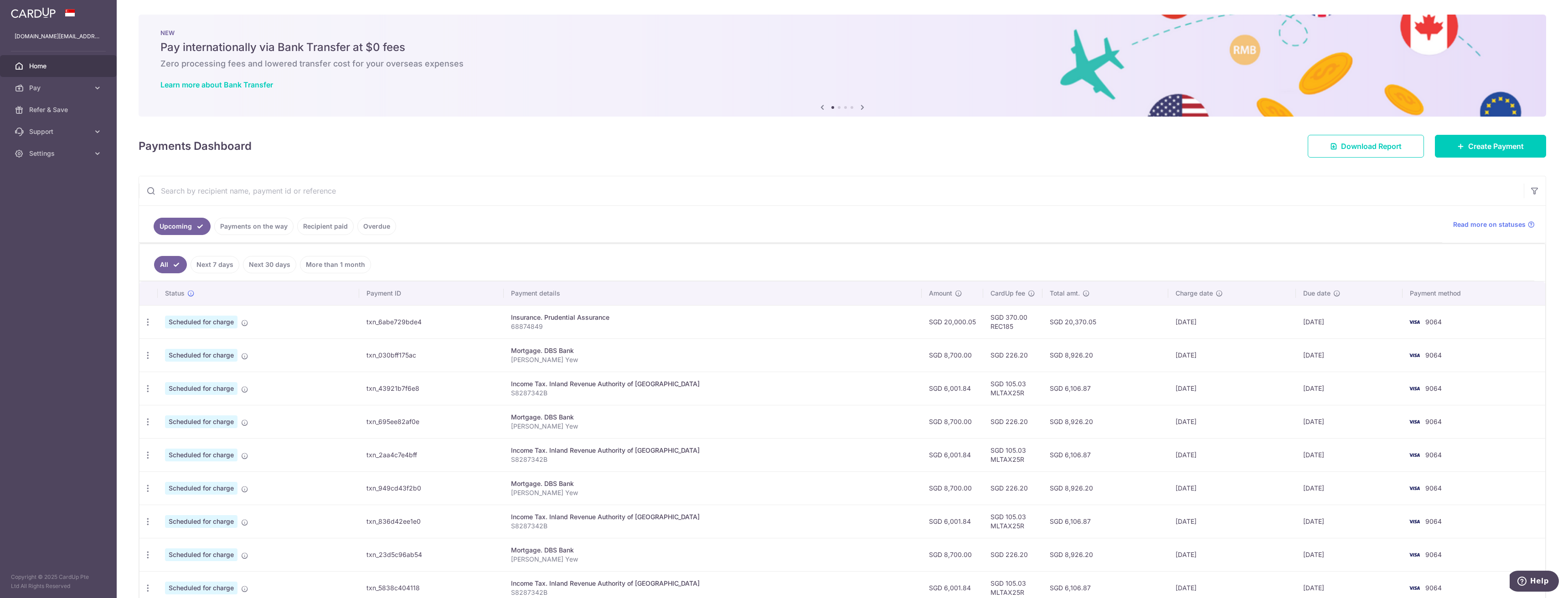
click at [819, 229] on ul "Upcoming Payments on the way Recipient paid Overdue" at bounding box center [790, 224] width 1303 height 37
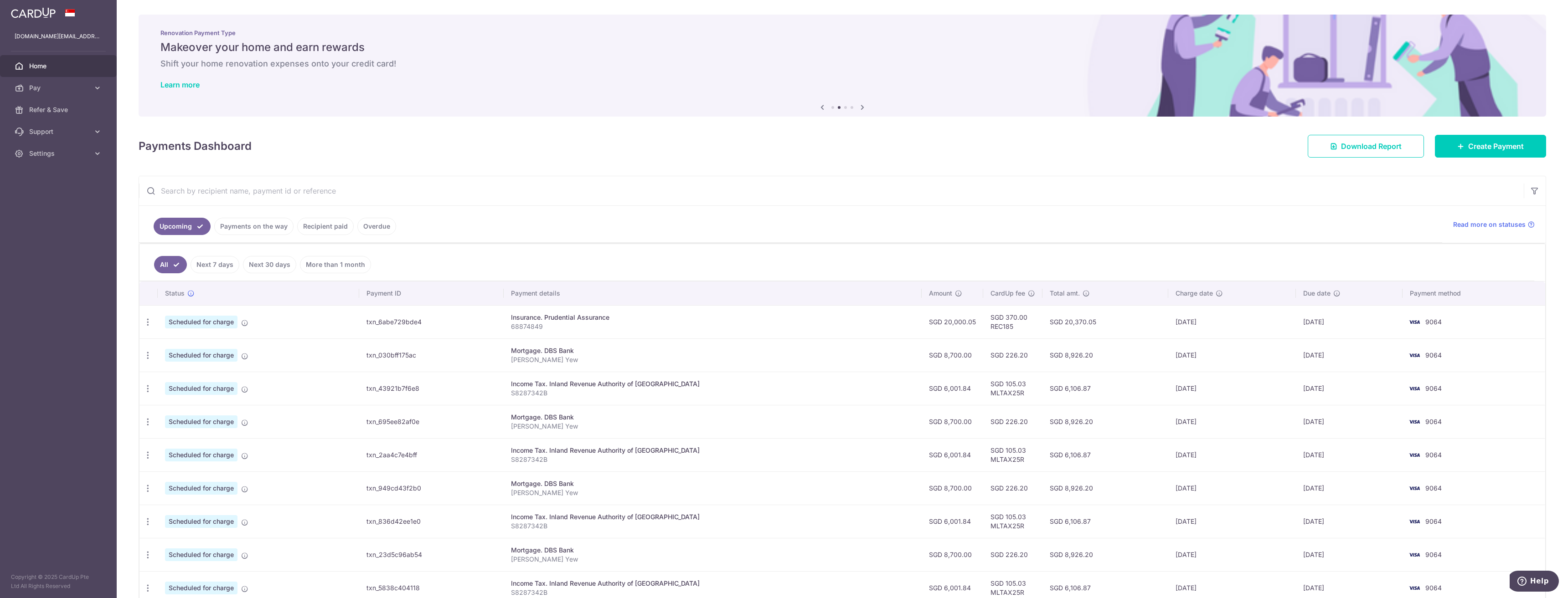
click at [653, 336] on td "Insurance. Prudential Assurance 68874849" at bounding box center [712, 322] width 418 height 33
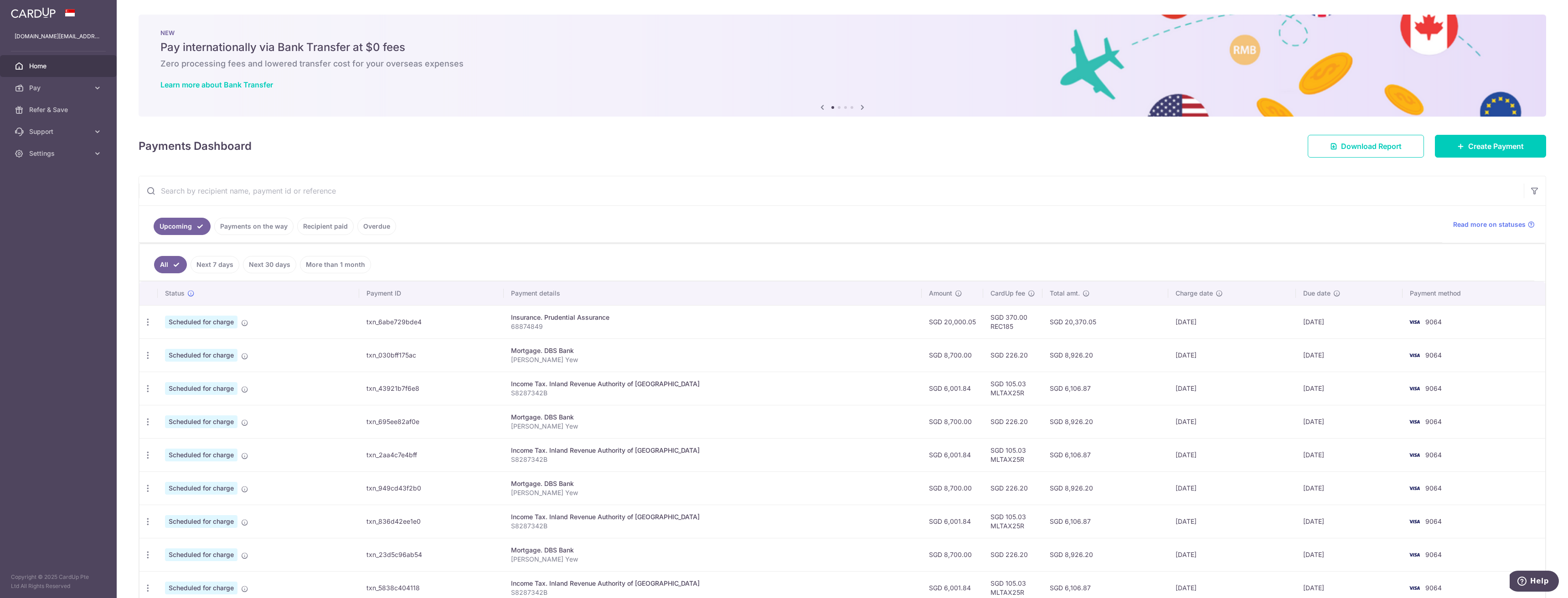
drag, startPoint x: 579, startPoint y: 327, endPoint x: 500, endPoint y: 309, distance: 81.0
click at [576, 327] on p "68874849" at bounding box center [712, 326] width 404 height 9
